Goal: Book appointment/travel/reservation: Register for event/course

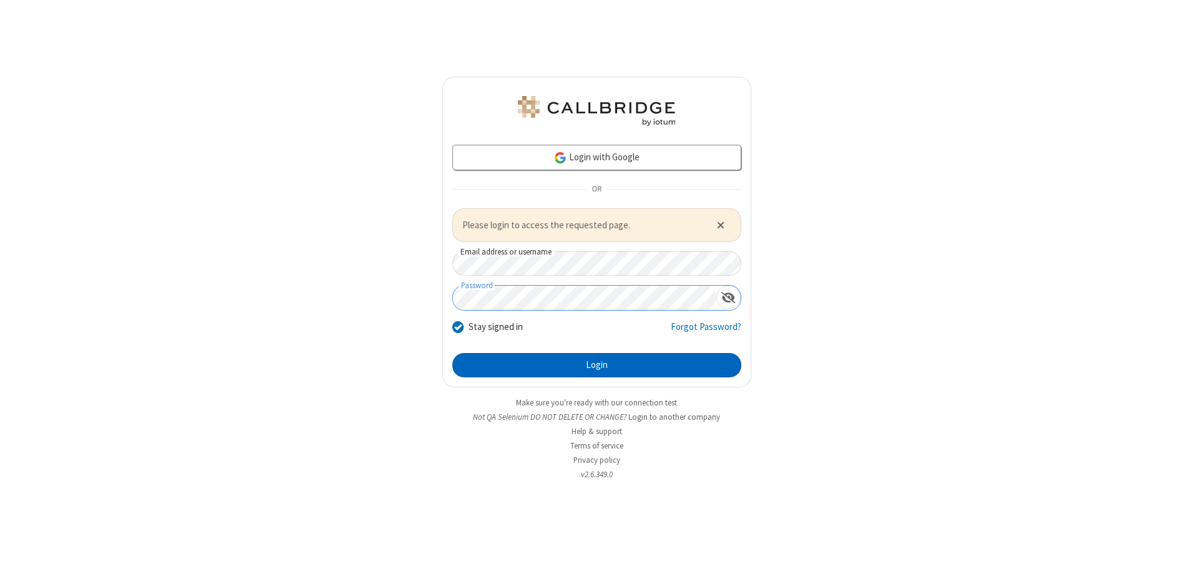
click at [596, 365] on button "Login" at bounding box center [596, 365] width 289 height 25
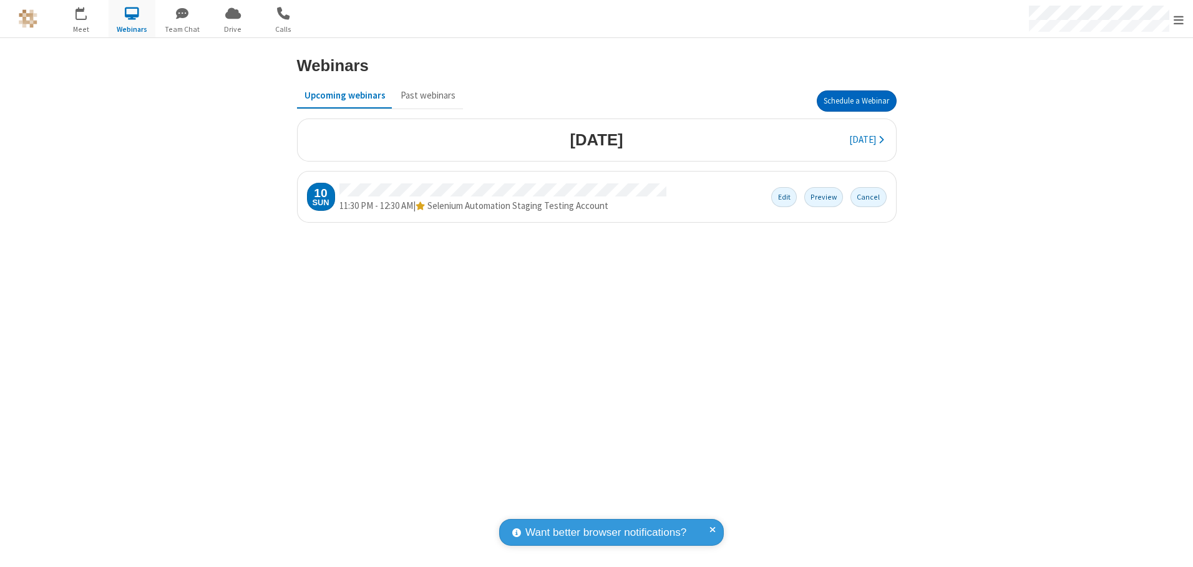
click at [856, 101] on button "Schedule a Webinar" at bounding box center [856, 100] width 80 height 21
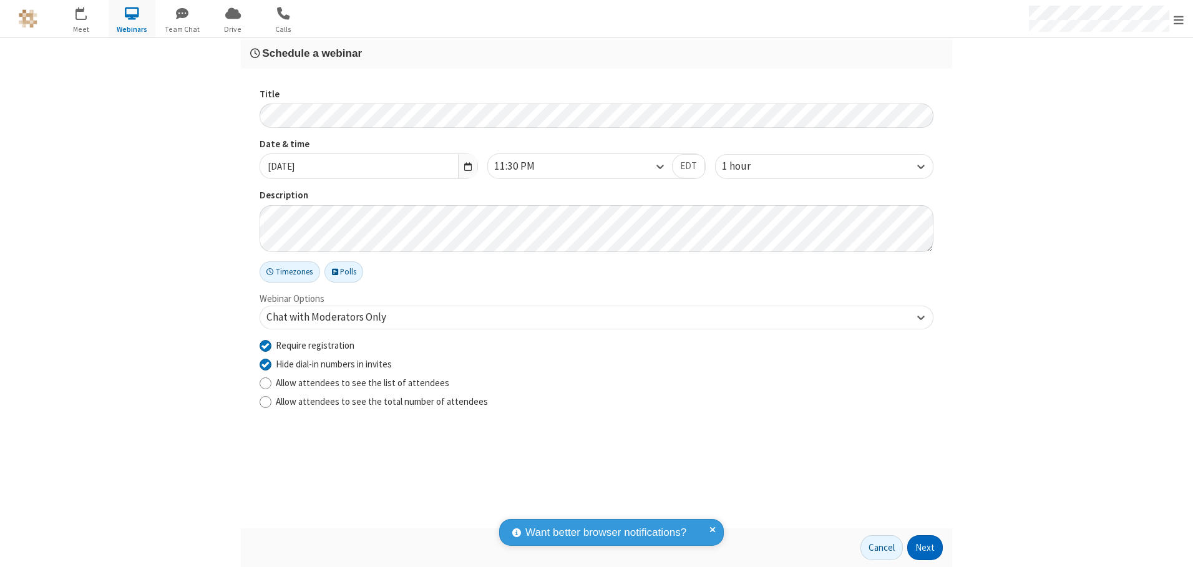
click at [925, 548] on button "Next" at bounding box center [925, 547] width 36 height 25
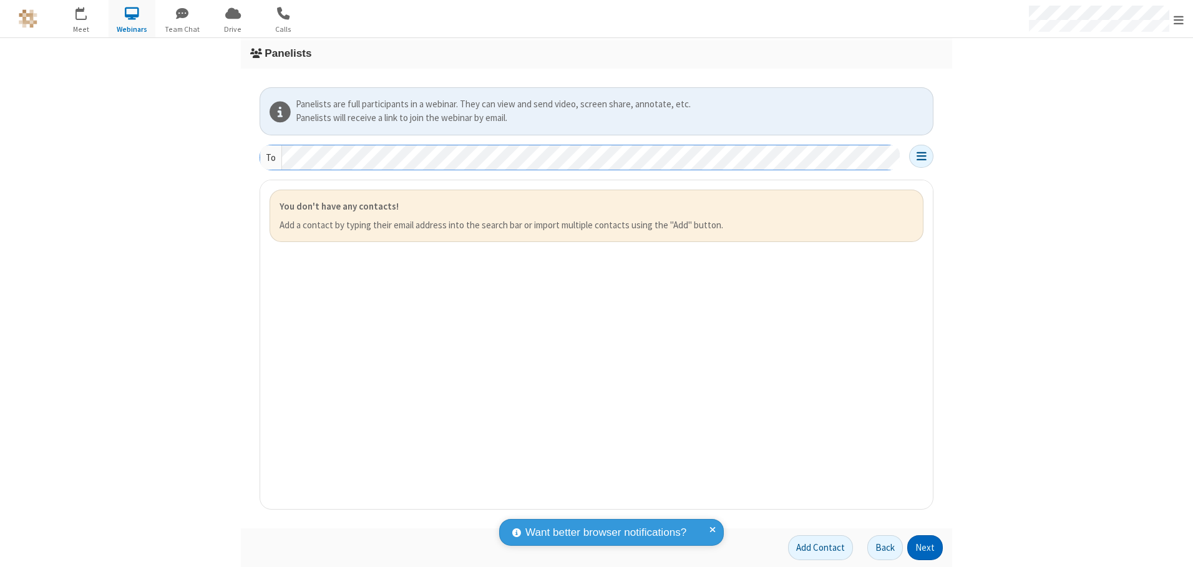
click at [925, 548] on button "Next" at bounding box center [925, 547] width 36 height 25
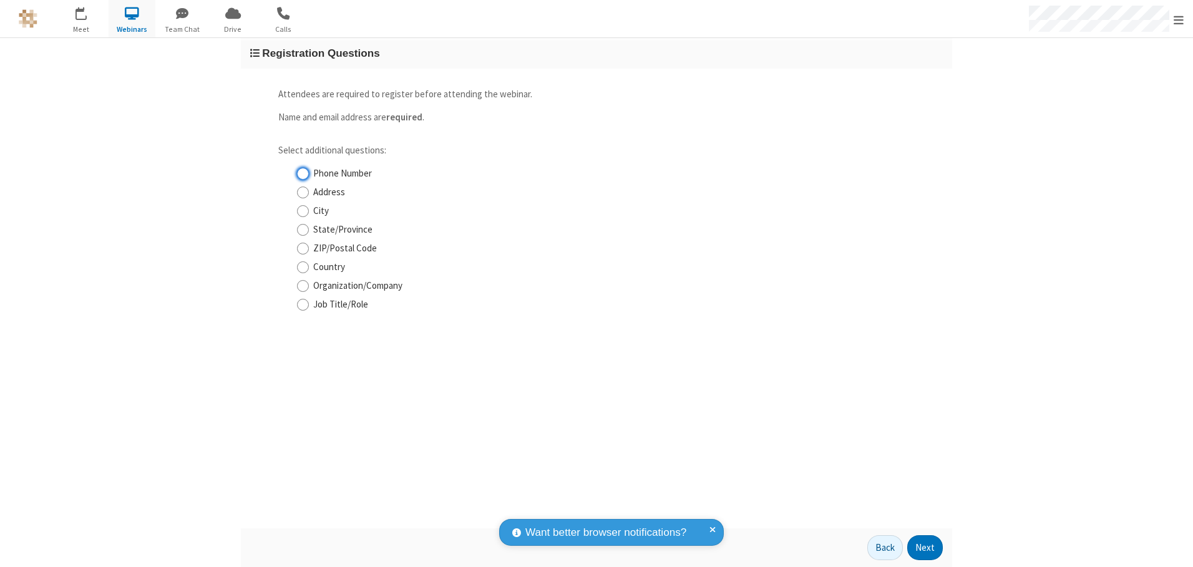
click at [303, 173] on input "Phone Number" at bounding box center [303, 173] width 12 height 13
checkbox input "true"
click at [925, 548] on button "Next" at bounding box center [925, 547] width 36 height 25
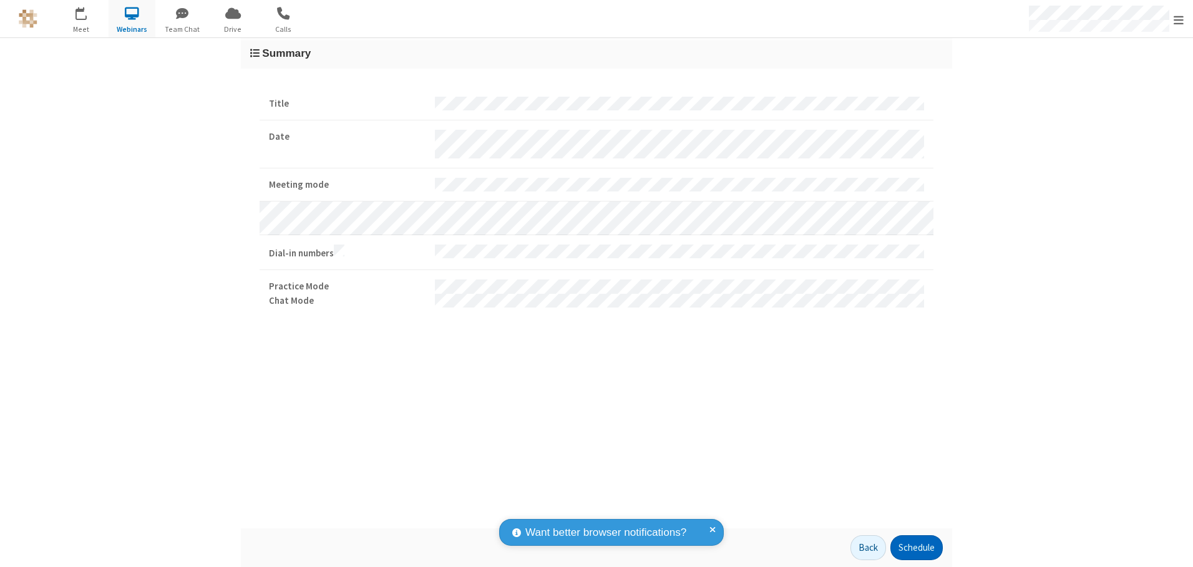
click at [916, 548] on button "Schedule" at bounding box center [916, 547] width 52 height 25
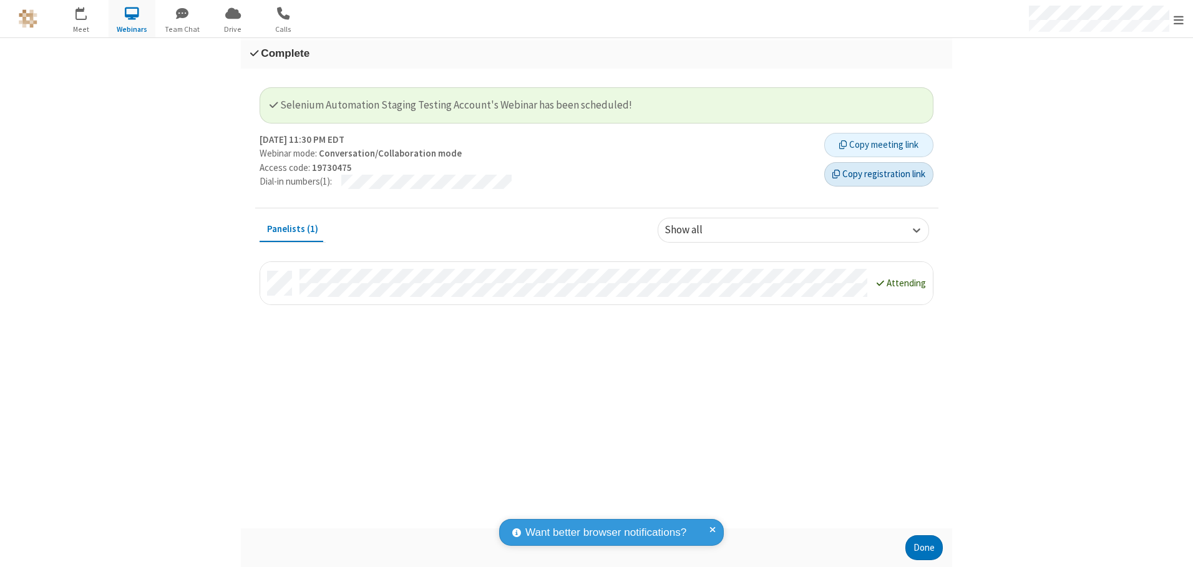
click at [878, 174] on button "Copy registration link" at bounding box center [878, 174] width 109 height 25
click at [924, 548] on button "Done" at bounding box center [923, 547] width 37 height 25
